Goal: Information Seeking & Learning: Learn about a topic

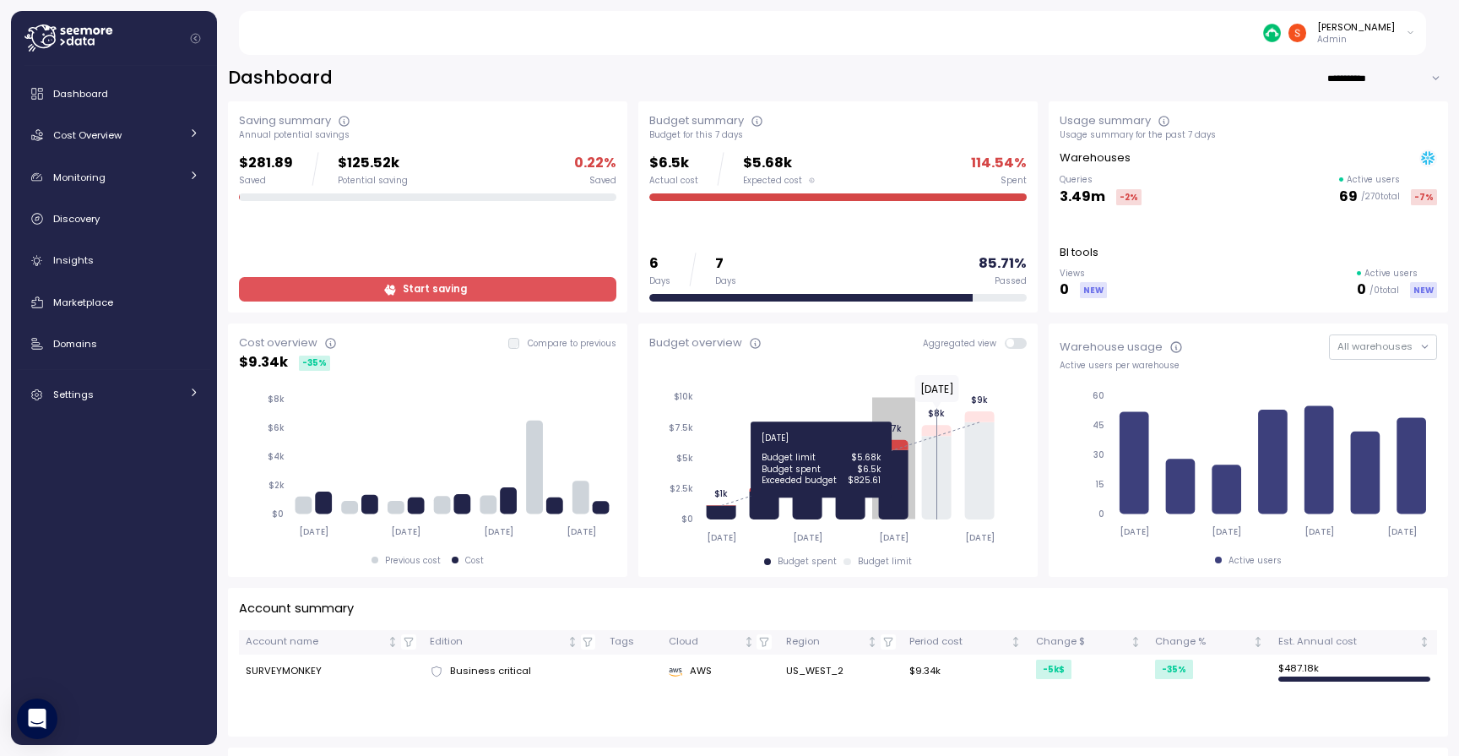
click at [886, 503] on icon at bounding box center [893, 483] width 30 height 69
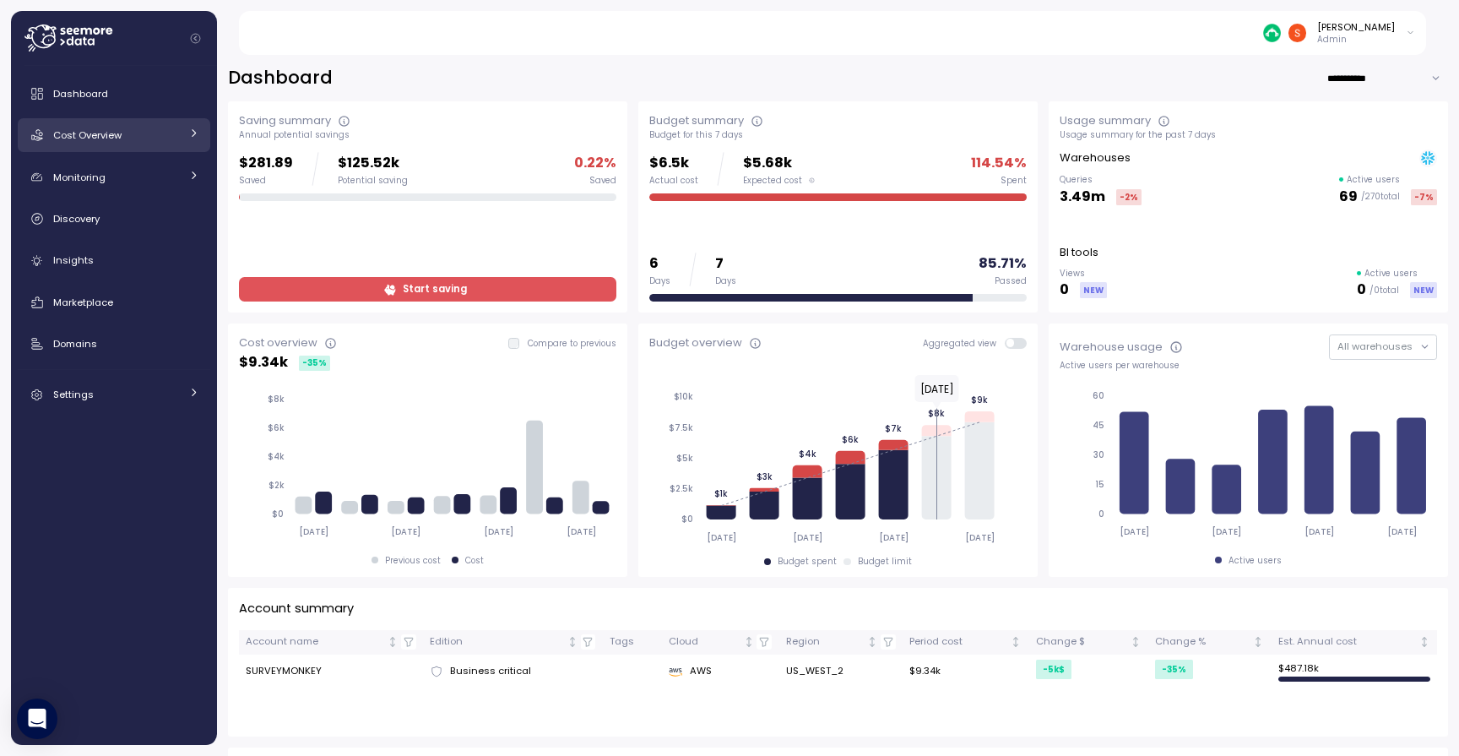
click at [115, 137] on span "Cost Overview" at bounding box center [87, 135] width 68 height 14
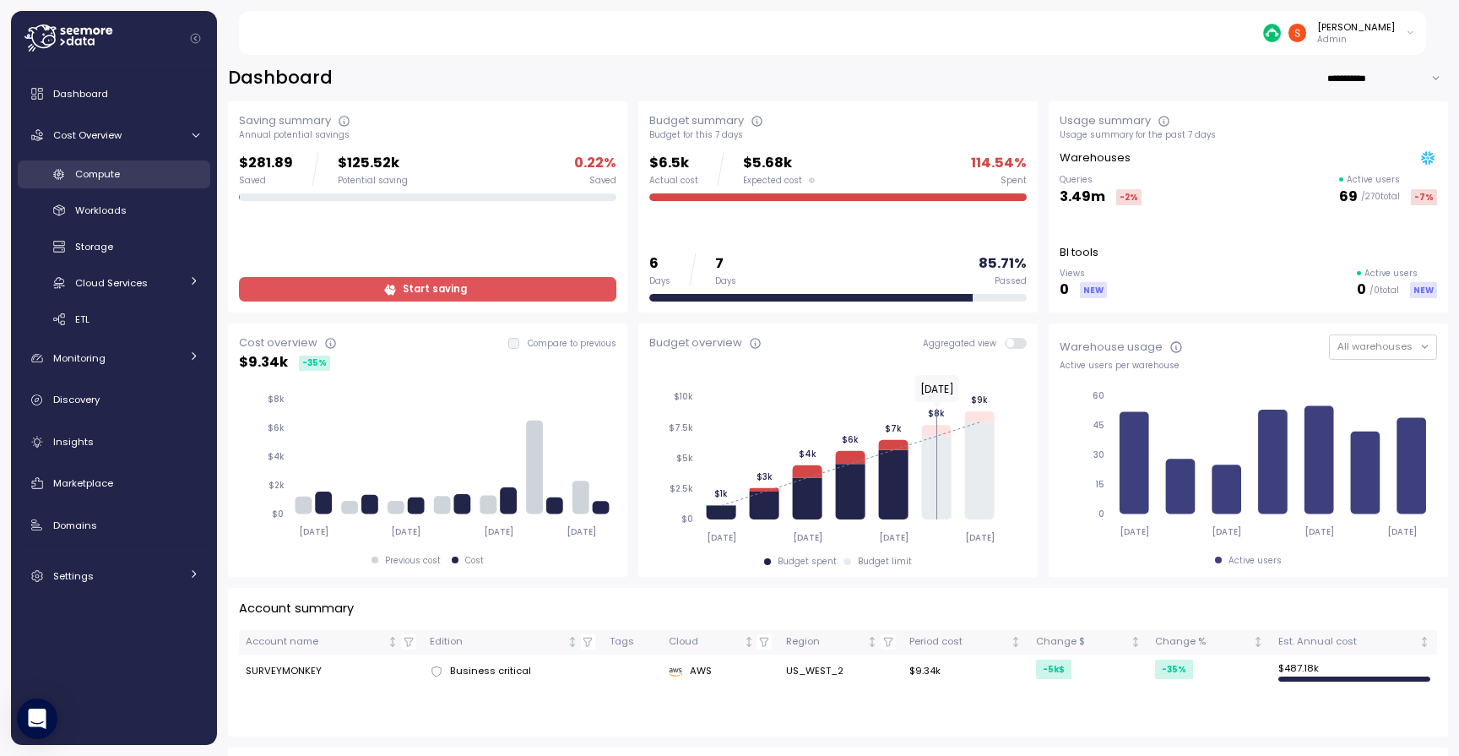
click at [108, 181] on div "Compute" at bounding box center [137, 173] width 124 height 17
click at [108, 210] on span "Workloads" at bounding box center [100, 210] width 51 height 14
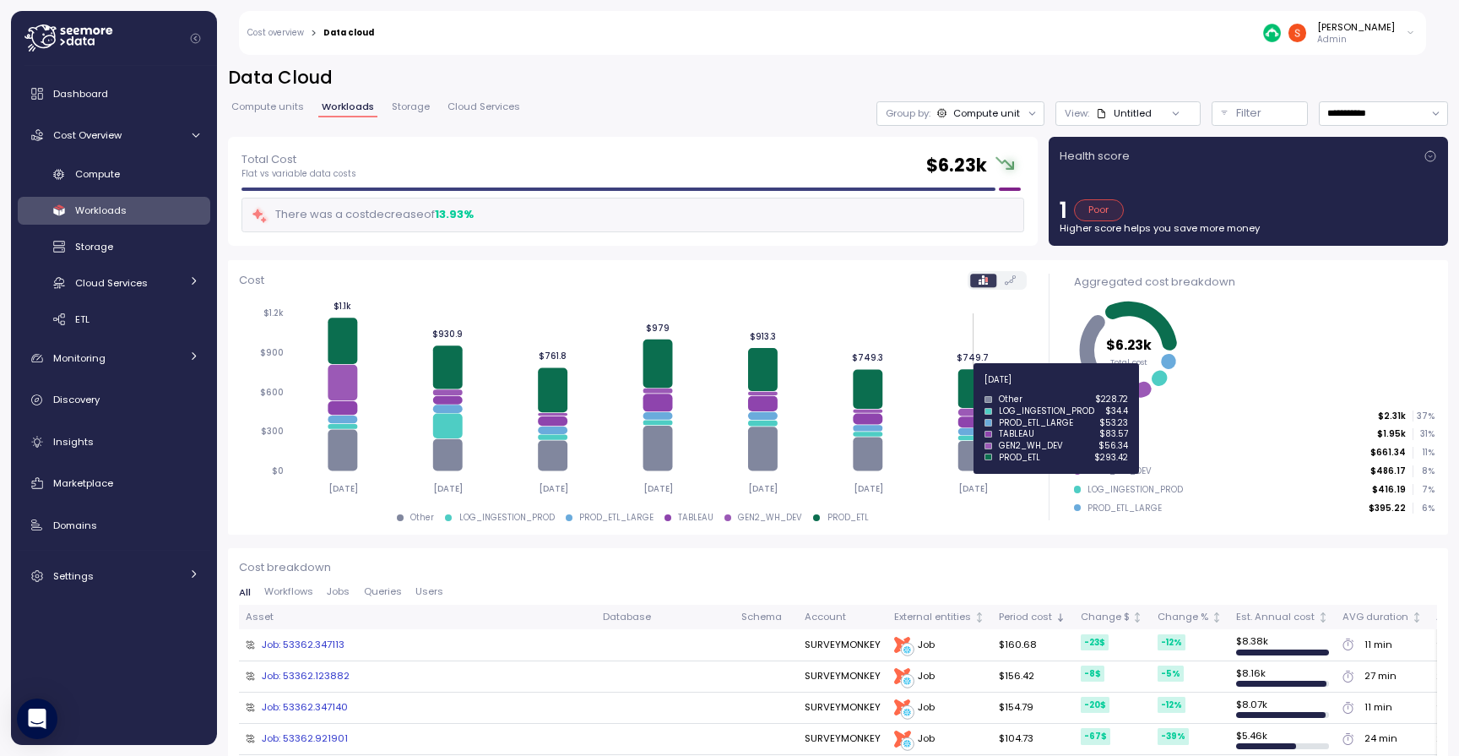
click at [970, 389] on icon at bounding box center [973, 389] width 30 height 39
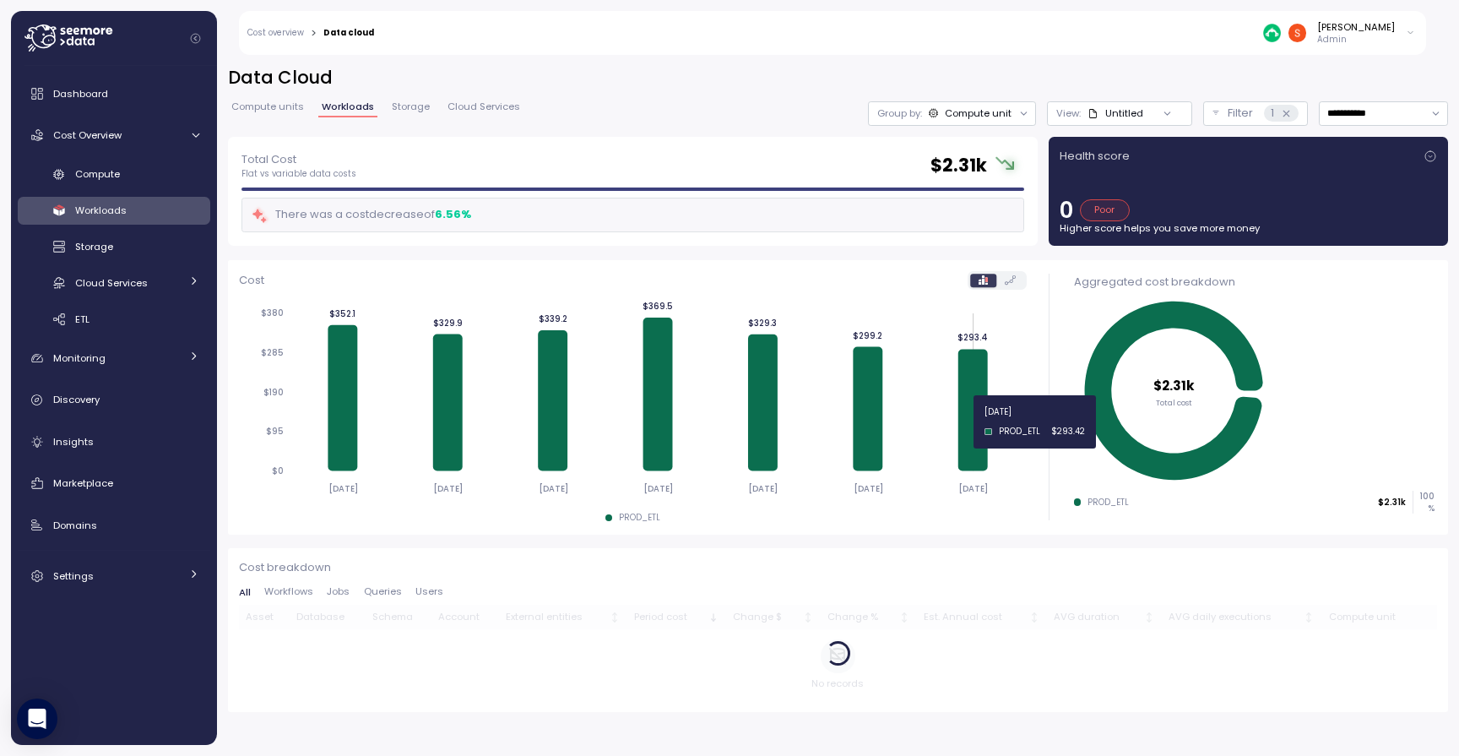
click at [962, 421] on icon at bounding box center [973, 410] width 30 height 122
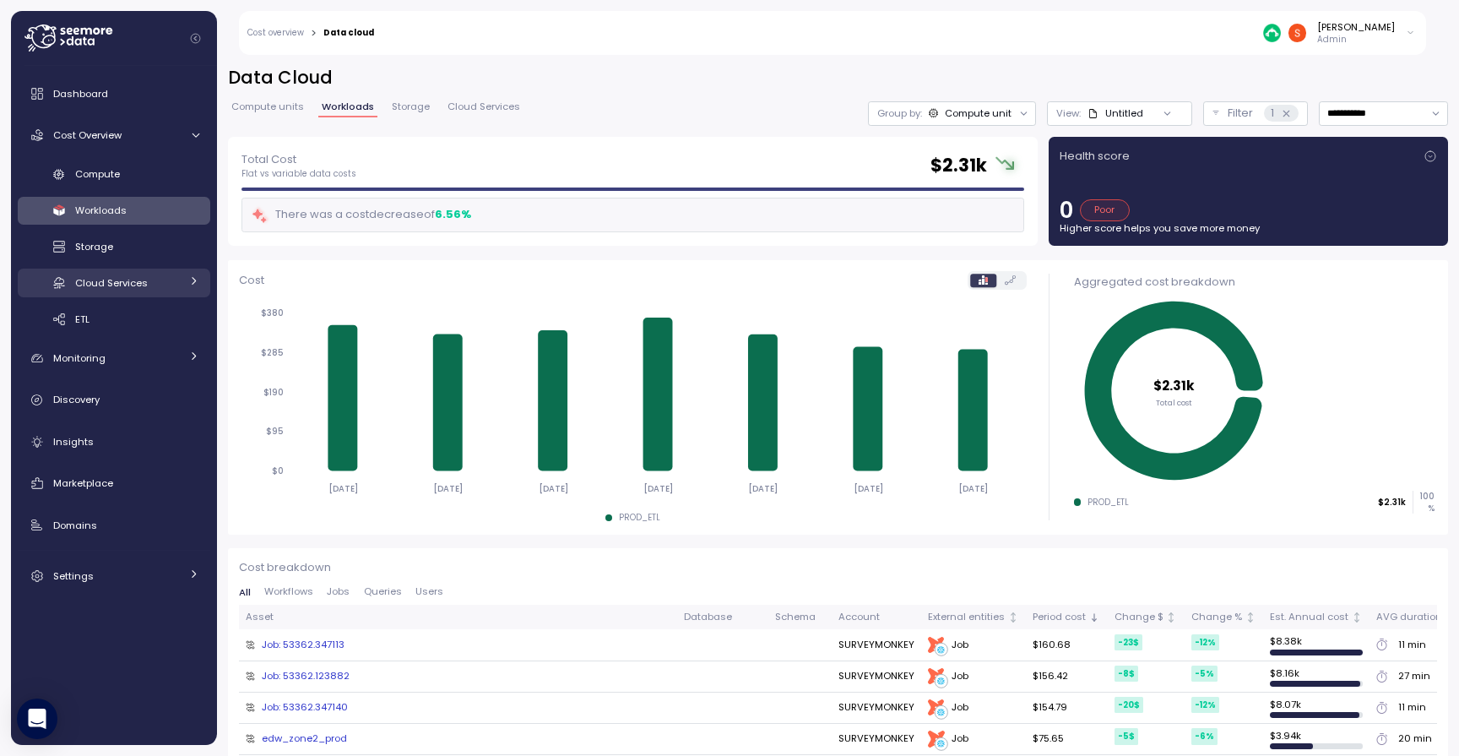
click at [94, 280] on span "Cloud Services" at bounding box center [111, 283] width 73 height 14
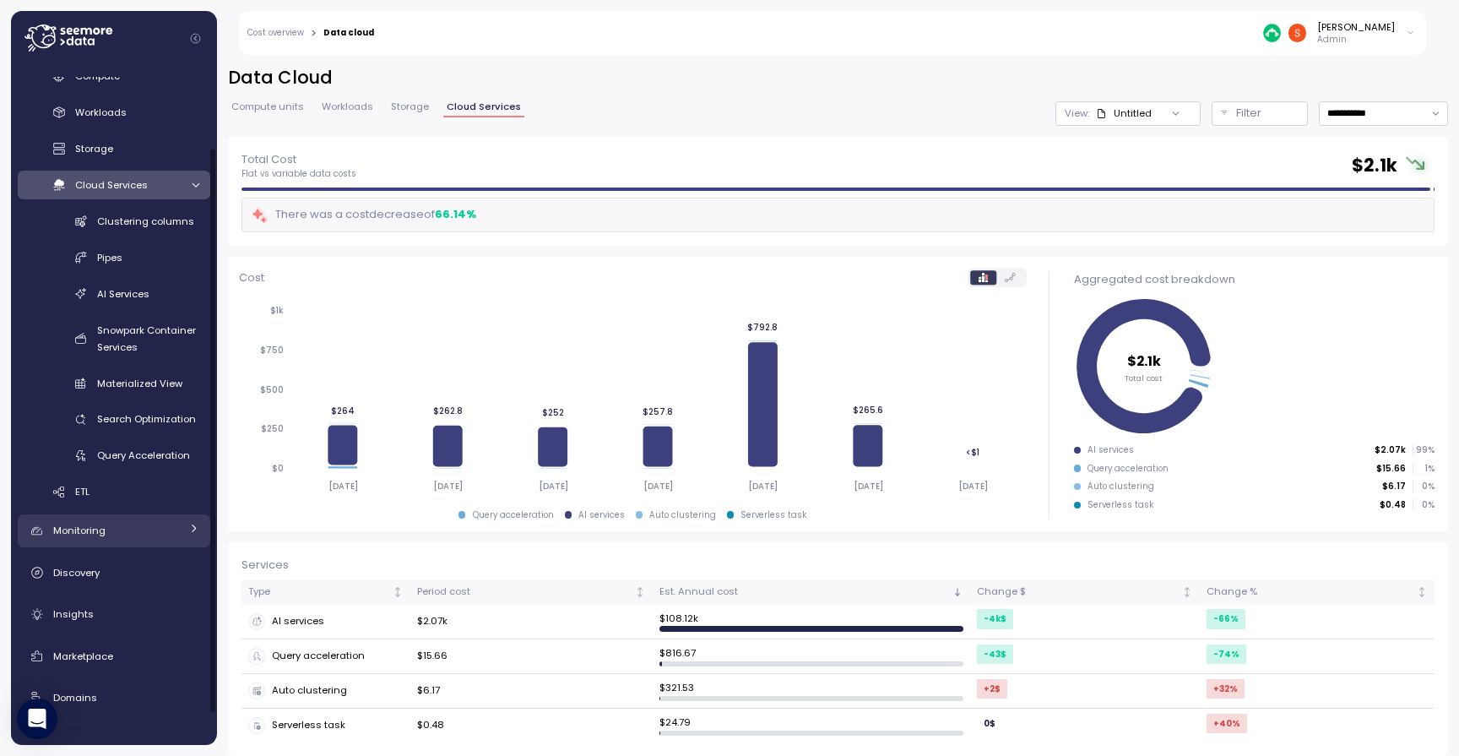
scroll to position [95, 0]
click at [122, 483] on link "ETL" at bounding box center [114, 494] width 192 height 28
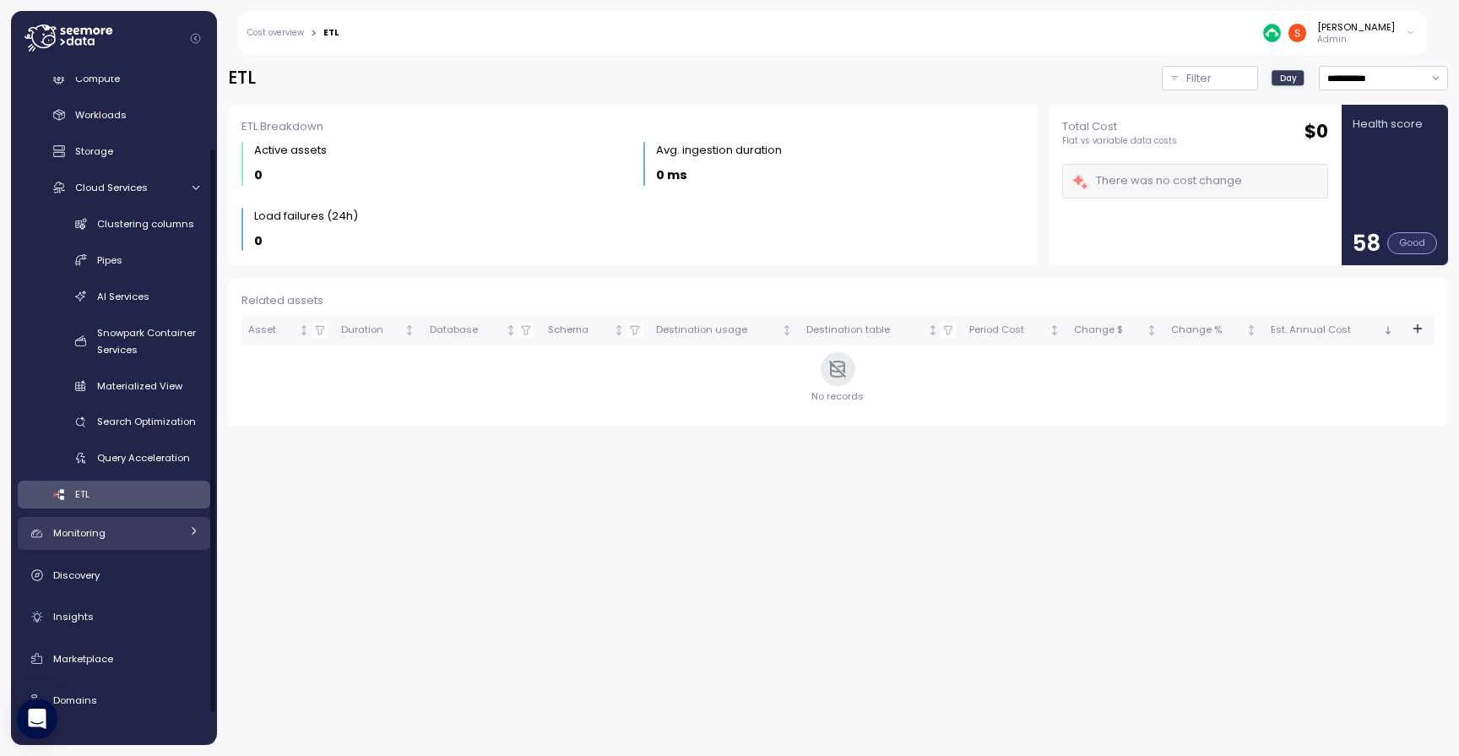
click at [116, 536] on div "Monitoring" at bounding box center [116, 532] width 127 height 17
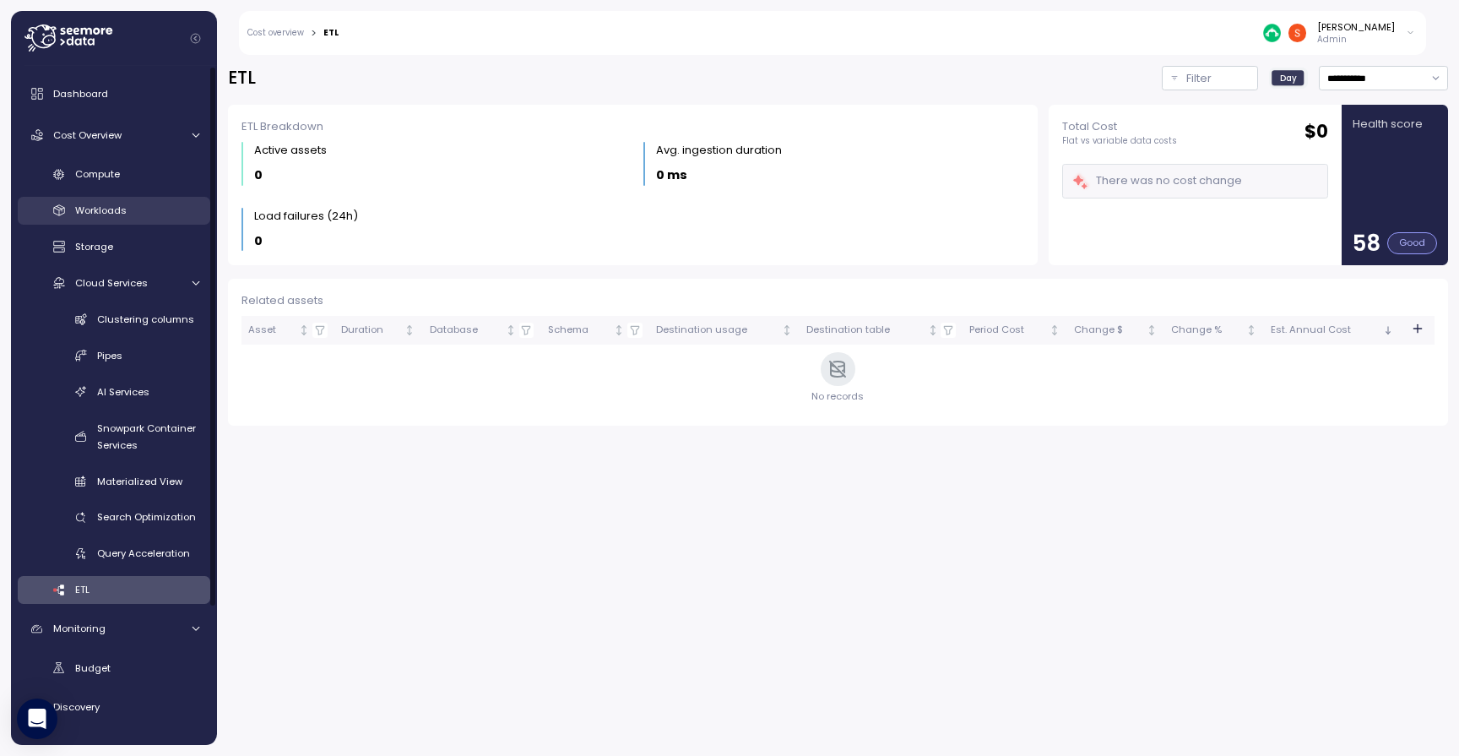
click at [116, 209] on span "Workloads" at bounding box center [100, 210] width 51 height 14
